Goal: Transaction & Acquisition: Book appointment/travel/reservation

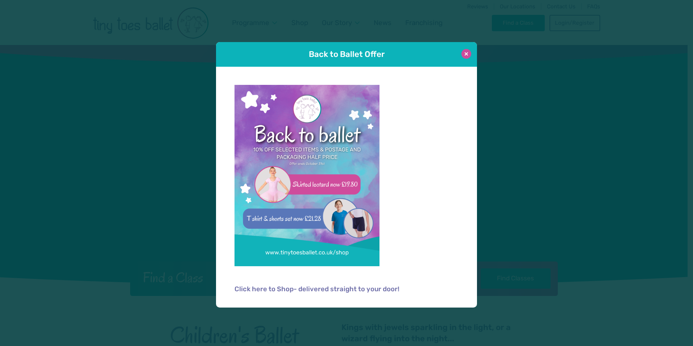
click at [465, 56] on button at bounding box center [466, 54] width 10 height 10
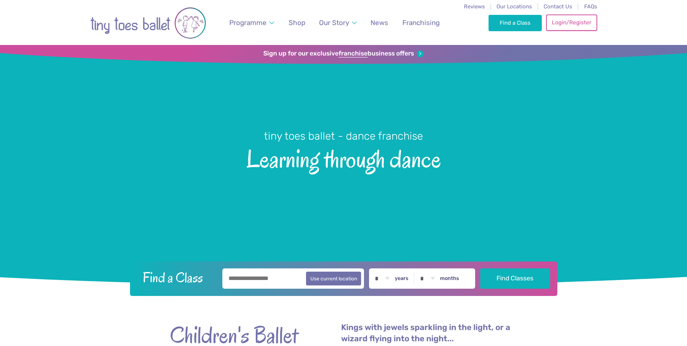
click at [566, 24] on link "Login/Register" at bounding box center [572, 22] width 51 height 16
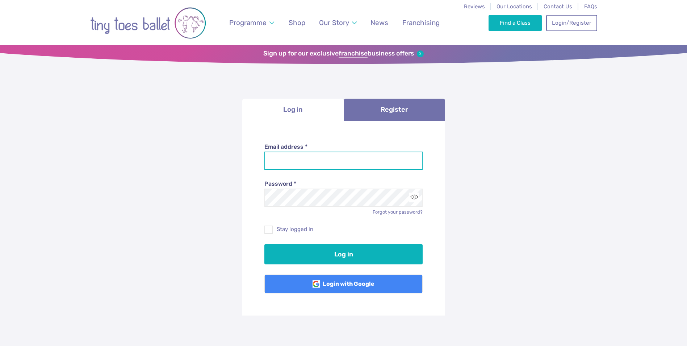
click at [332, 161] on input "Email address *" at bounding box center [344, 160] width 158 height 18
type input "**********"
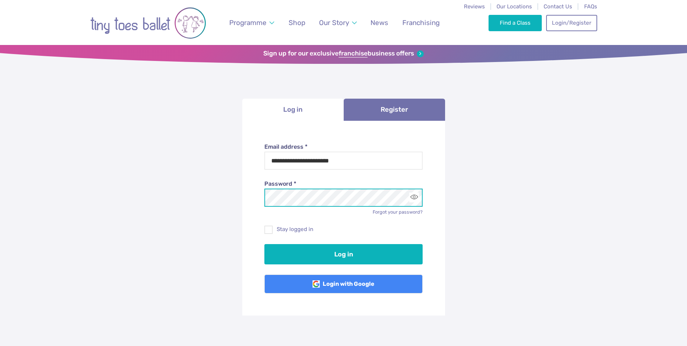
click at [265, 244] on button "Log in" at bounding box center [344, 254] width 158 height 20
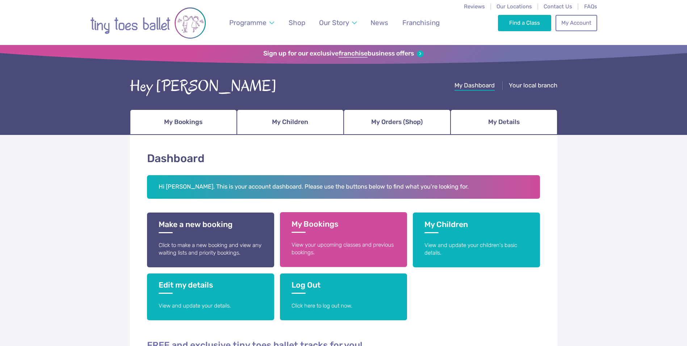
click at [305, 224] on h3 "My Bookings" at bounding box center [344, 225] width 104 height 13
click at [321, 223] on h3 "My Bookings" at bounding box center [344, 225] width 104 height 13
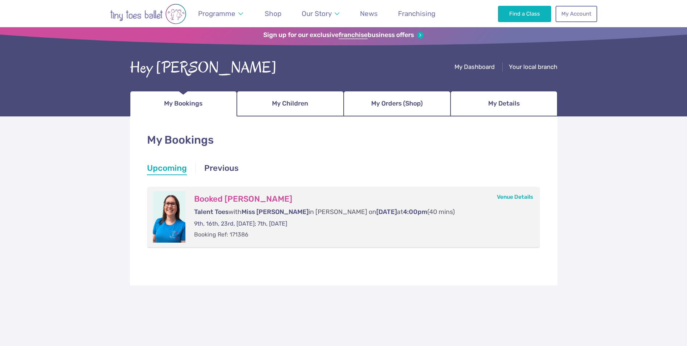
scroll to position [36, 0]
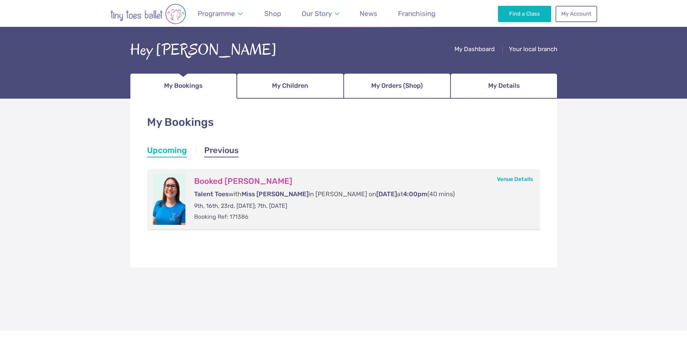
click at [230, 152] on link "Previous" at bounding box center [221, 151] width 34 height 13
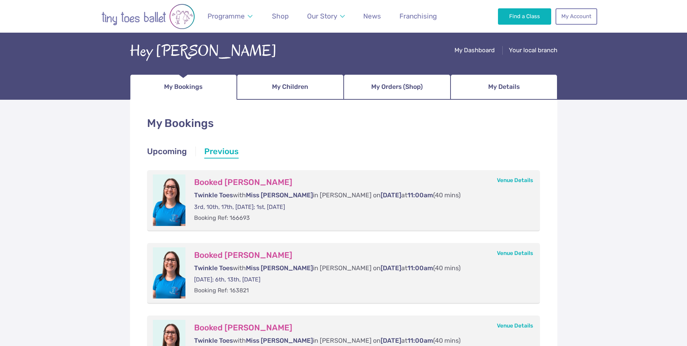
scroll to position [0, 0]
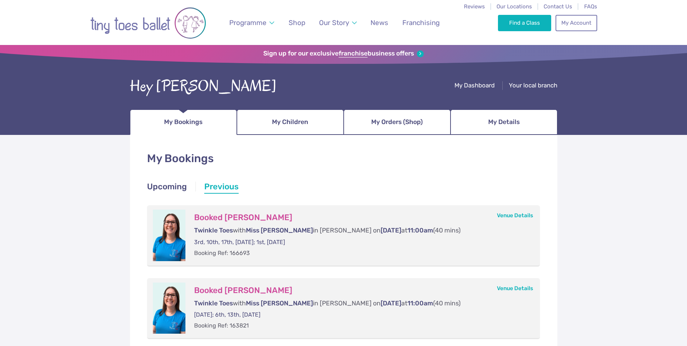
click at [162, 187] on link "Upcoming" at bounding box center [167, 187] width 40 height 13
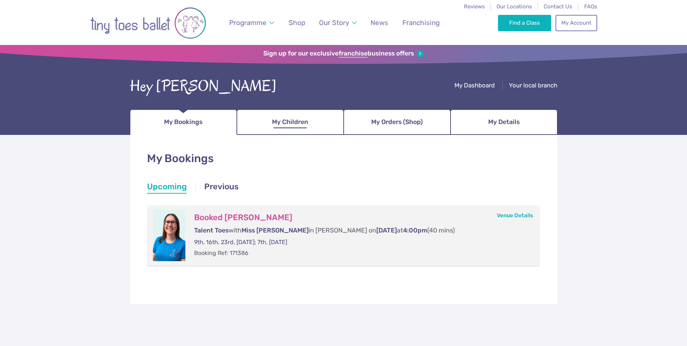
click at [283, 125] on span "My Children" at bounding box center [290, 122] width 36 height 13
click at [297, 126] on span "My Children" at bounding box center [290, 122] width 36 height 13
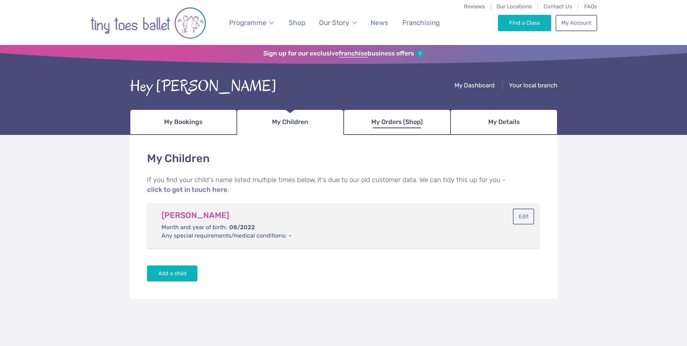
click at [378, 119] on span "My Orders (Shop)" at bounding box center [396, 122] width 51 height 13
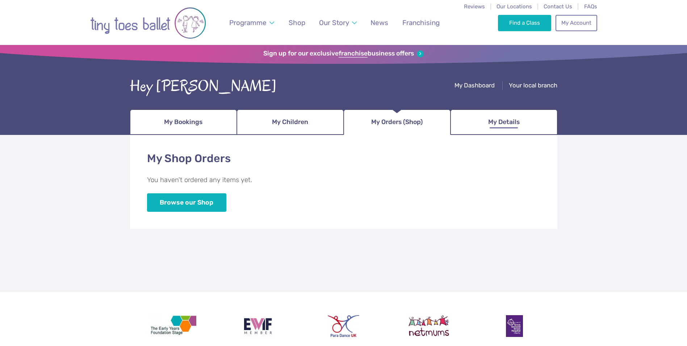
click at [501, 125] on span "My Details" at bounding box center [505, 122] width 32 height 13
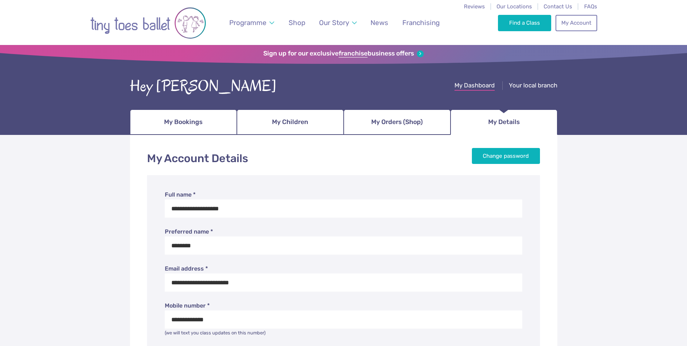
click at [476, 83] on span "My Dashboard" at bounding box center [475, 85] width 40 height 7
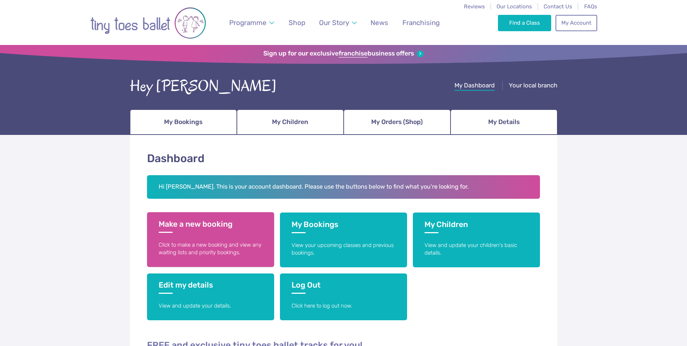
click at [182, 223] on h3 "Make a new booking" at bounding box center [211, 225] width 104 height 13
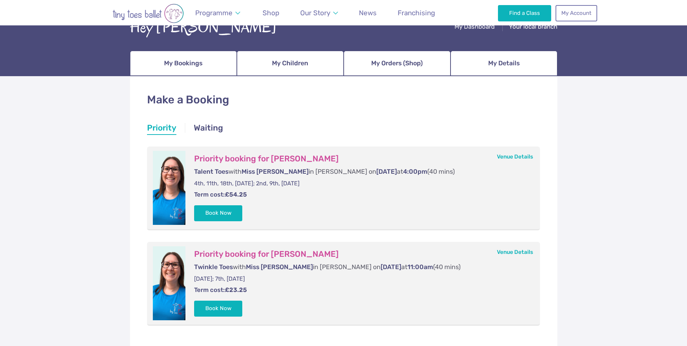
scroll to position [72, 0]
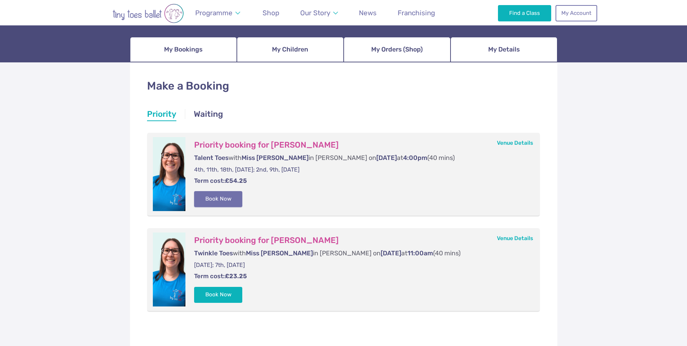
click at [208, 199] on button "Book Now" at bounding box center [218, 199] width 49 height 16
click at [670, 170] on img at bounding box center [671, 168] width 13 height 13
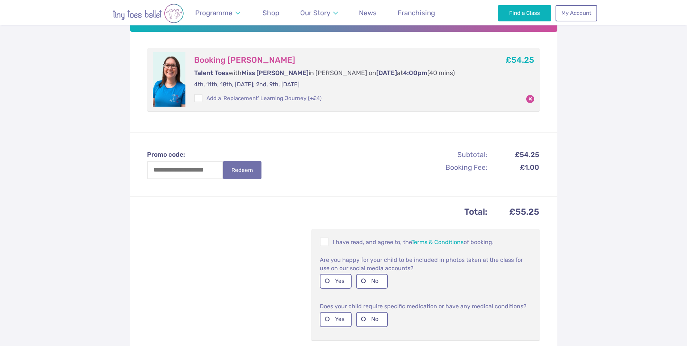
scroll to position [181, 0]
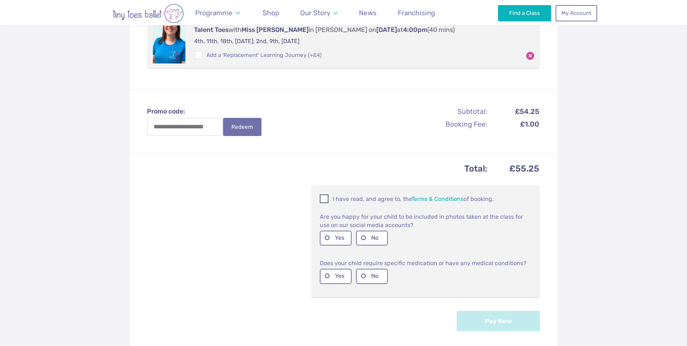
click at [321, 199] on span at bounding box center [325, 199] width 8 height 7
click at [327, 237] on label "Yes" at bounding box center [336, 237] width 32 height 15
click at [365, 276] on label "No" at bounding box center [372, 276] width 32 height 15
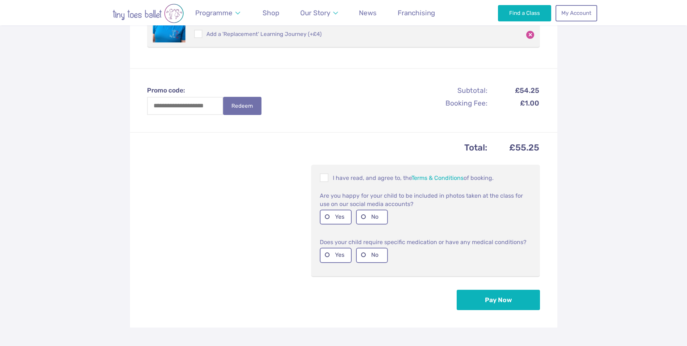
scroll to position [254, 0]
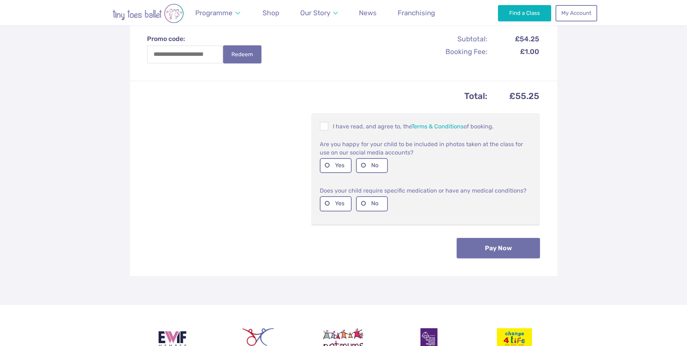
click at [504, 253] on button "Pay Now" at bounding box center [498, 248] width 83 height 20
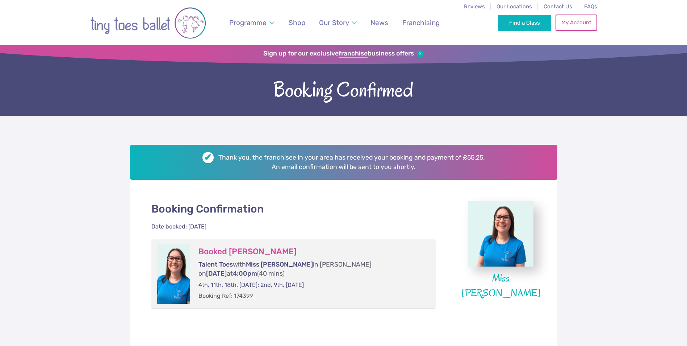
click at [580, 26] on link "My Account" at bounding box center [576, 22] width 41 height 16
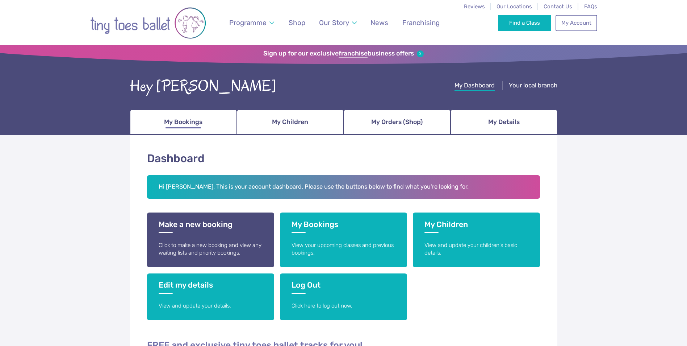
click at [186, 126] on span "My Bookings" at bounding box center [183, 122] width 38 height 13
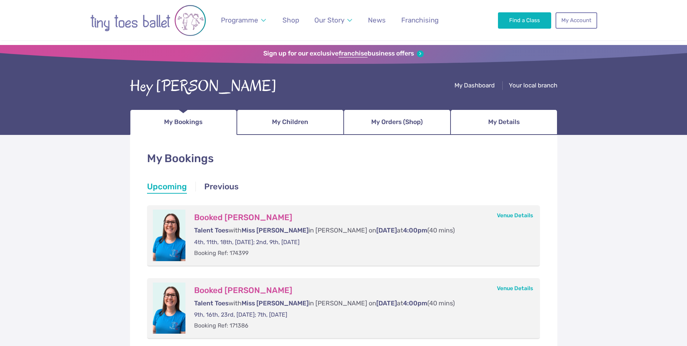
scroll to position [36, 0]
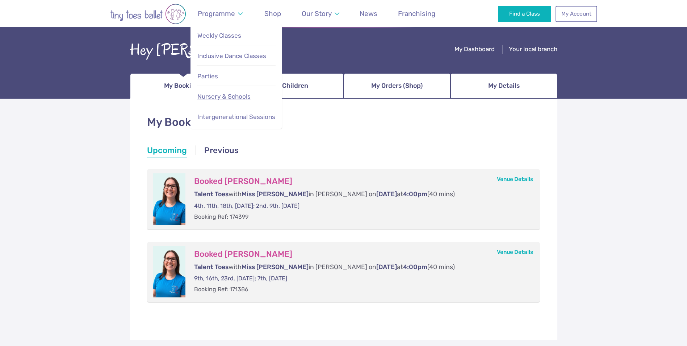
drag, startPoint x: 219, startPoint y: 96, endPoint x: 215, endPoint y: 96, distance: 4.0
click at [219, 96] on span "Nursery & Schools" at bounding box center [224, 96] width 53 height 7
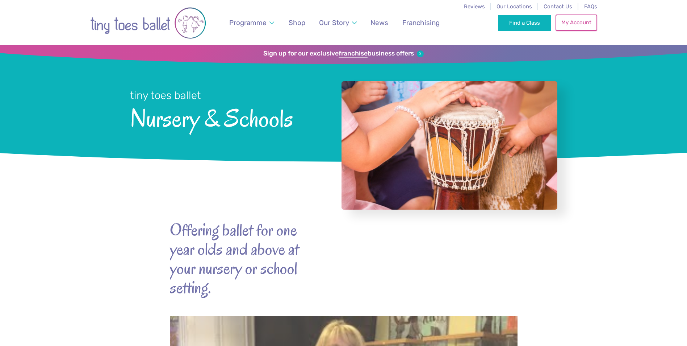
click at [587, 22] on link "My Account" at bounding box center [576, 22] width 41 height 16
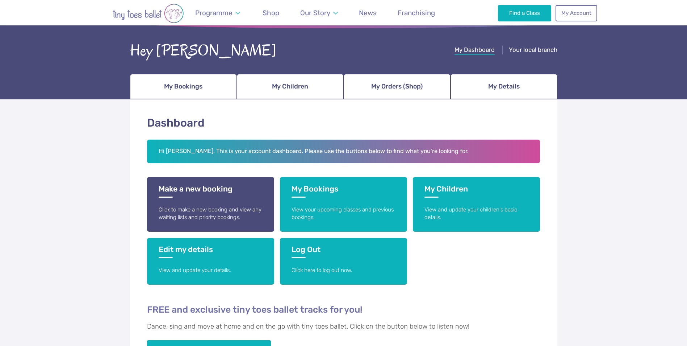
scroll to position [145, 0]
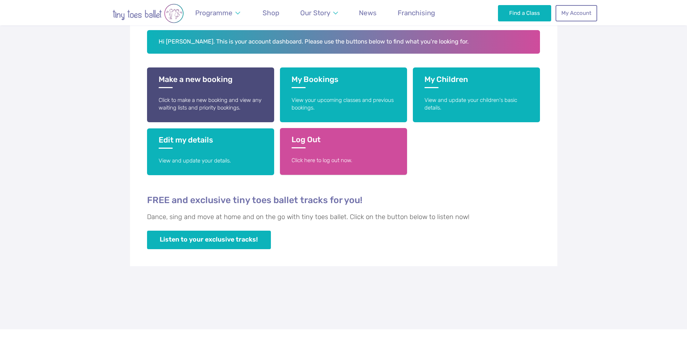
click at [308, 138] on h3 "Log Out" at bounding box center [344, 141] width 104 height 13
